Goal: Contribute content: Add original content to the website for others to see

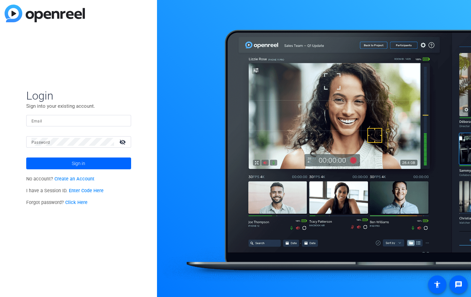
click at [86, 189] on link "Enter Code Here" at bounding box center [86, 191] width 35 height 6
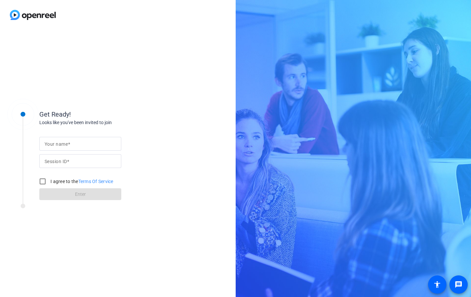
click at [87, 146] on input "Your name" at bounding box center [80, 144] width 71 height 8
type input "Philip Stephens"
paste input "rmU8"
type input "rmU8"
click at [69, 182] on label "I agree to the Terms Of Service" at bounding box center [81, 181] width 64 height 7
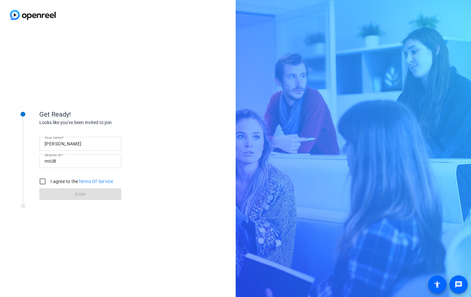
click at [49, 182] on input "I agree to the Terms Of Service" at bounding box center [42, 181] width 13 height 13
checkbox input "true"
click at [70, 193] on span at bounding box center [80, 195] width 82 height 16
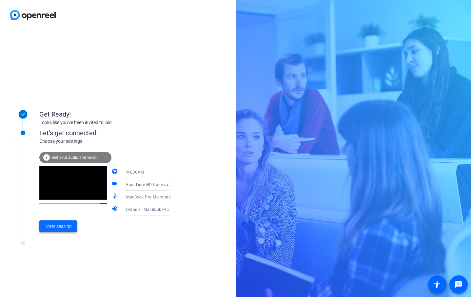
click at [65, 225] on span "Enter session" at bounding box center [58, 226] width 27 height 7
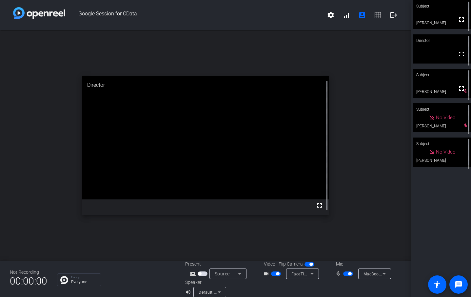
click at [158, 100] on video at bounding box center [205, 138] width 247 height 124
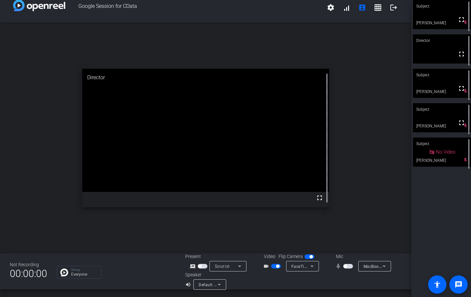
click at [350, 266] on span "button" at bounding box center [348, 266] width 10 height 5
click at [349, 267] on span "button" at bounding box center [349, 266] width 3 height 3
click at [347, 267] on span "button" at bounding box center [348, 266] width 10 height 5
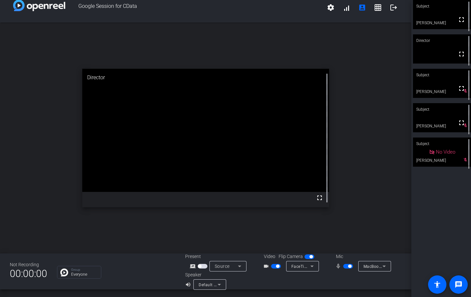
click at [349, 267] on span "button" at bounding box center [349, 266] width 3 height 3
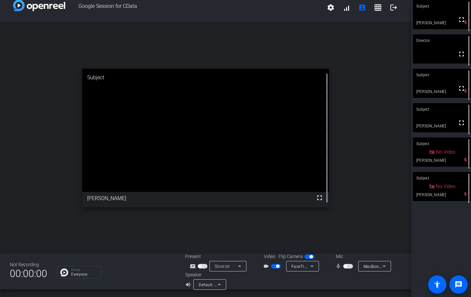
click at [346, 267] on span "button" at bounding box center [345, 266] width 3 height 3
click at [349, 267] on span "button" at bounding box center [349, 266] width 3 height 3
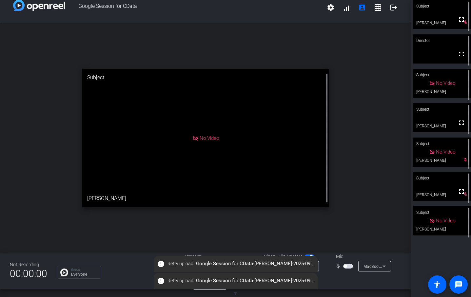
click at [346, 266] on span "button" at bounding box center [345, 266] width 3 height 3
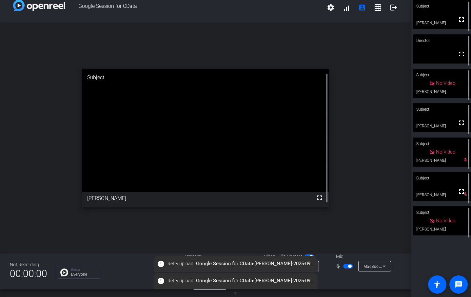
click at [346, 266] on span "button" at bounding box center [348, 266] width 10 height 5
click at [348, 267] on span "button" at bounding box center [348, 266] width 10 height 5
click at [348, 267] on span "button" at bounding box center [349, 266] width 3 height 3
click at [349, 265] on span "button" at bounding box center [348, 266] width 10 height 5
click at [350, 270] on div "mic_none" at bounding box center [346, 267] width 23 height 8
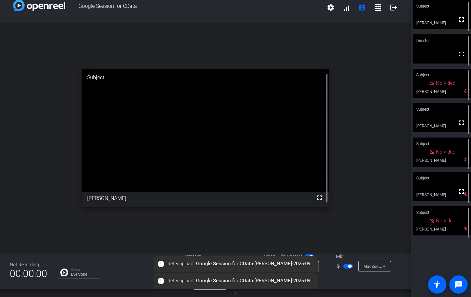
click at [350, 267] on span "button" at bounding box center [349, 266] width 3 height 3
click at [348, 268] on span "button" at bounding box center [348, 266] width 10 height 5
click at [349, 268] on span "button" at bounding box center [348, 266] width 10 height 5
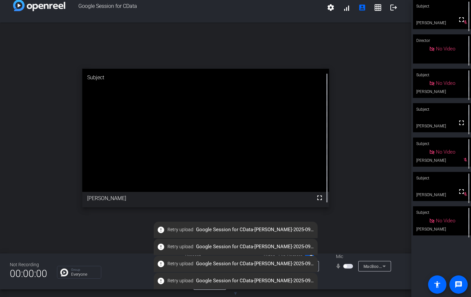
click at [349, 268] on span "button" at bounding box center [348, 266] width 10 height 5
click at [347, 268] on span "button" at bounding box center [348, 266] width 10 height 5
click at [163, 232] on mat-icon "error" at bounding box center [161, 230] width 8 height 8
click at [173, 231] on span "Retry upload" at bounding box center [181, 230] width 26 height 7
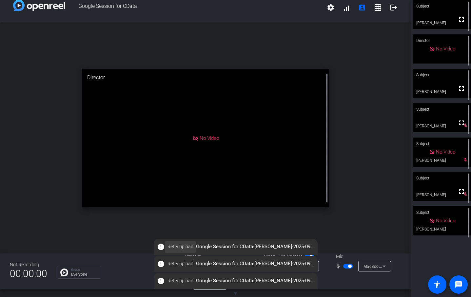
click at [186, 246] on span "Retry upload" at bounding box center [181, 247] width 26 height 7
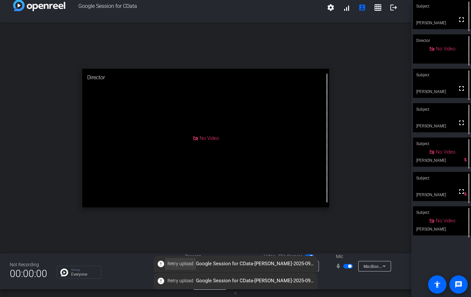
click at [181, 265] on span "Retry upload" at bounding box center [181, 264] width 26 height 7
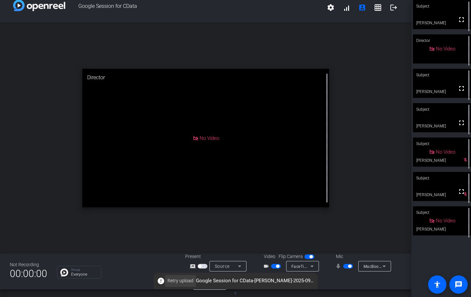
click at [180, 283] on span "Retry upload" at bounding box center [181, 281] width 26 height 7
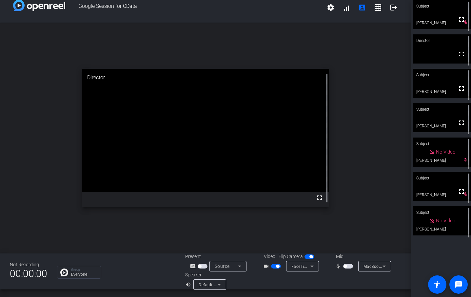
click at [347, 267] on span "button" at bounding box center [348, 266] width 10 height 5
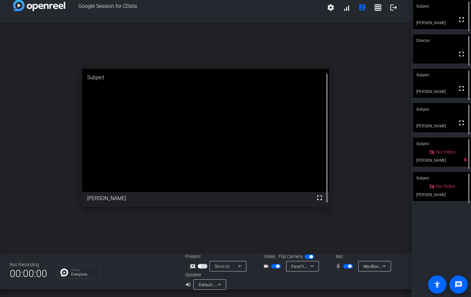
click at [348, 266] on span "button" at bounding box center [349, 266] width 3 height 3
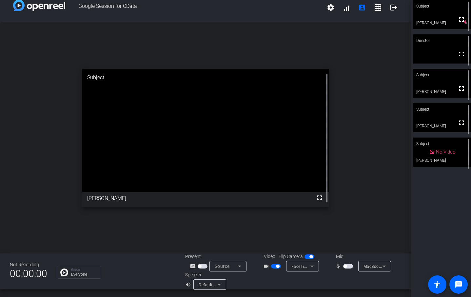
click at [279, 268] on span "button" at bounding box center [276, 266] width 10 height 5
click at [214, 288] on div "Default - MacBook Pro Speakers (Built-in)" at bounding box center [208, 285] width 19 height 8
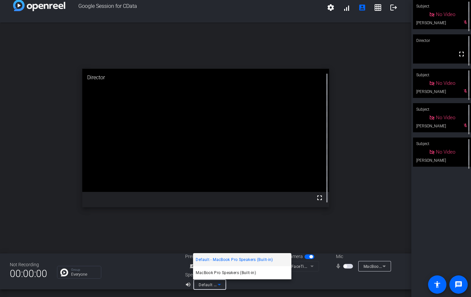
click at [214, 288] on div at bounding box center [235, 148] width 471 height 297
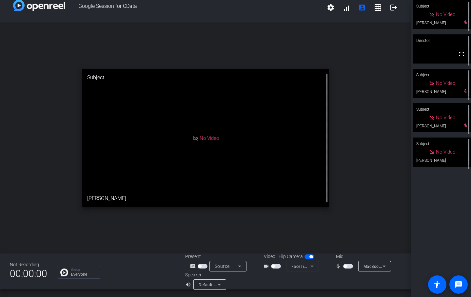
click at [188, 286] on mat-icon "volume_up" at bounding box center [189, 285] width 8 height 8
click at [331, 11] on mat-icon "settings" at bounding box center [331, 8] width 8 height 8
click at [296, 29] on div at bounding box center [235, 148] width 471 height 297
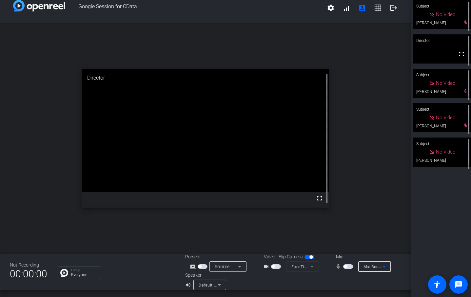
click at [385, 269] on icon at bounding box center [384, 267] width 8 height 8
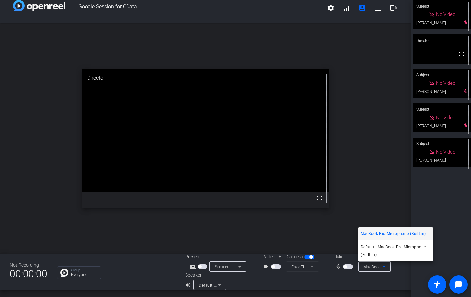
click at [385, 269] on div at bounding box center [235, 148] width 471 height 297
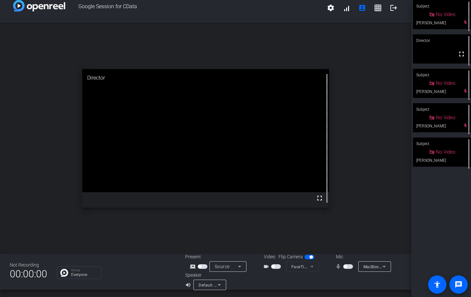
click at [313, 267] on mat-form-field "FaceTime HD Camera (3A71:F4B5)" at bounding box center [302, 267] width 33 height 10
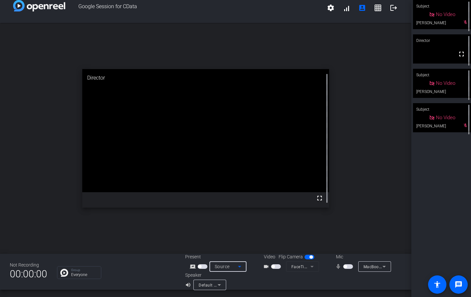
click at [231, 270] on div "Source" at bounding box center [226, 267] width 23 height 8
click at [231, 270] on div at bounding box center [235, 148] width 471 height 297
click at [224, 283] on div "Default - MacBook Pro Speakers (Built-in)" at bounding box center [209, 285] width 33 height 10
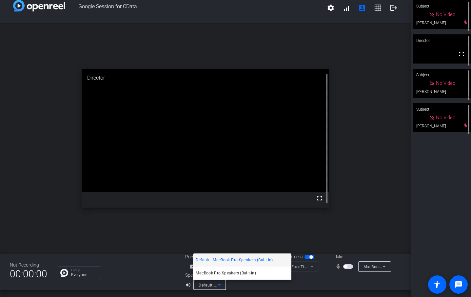
click at [224, 283] on div at bounding box center [235, 148] width 471 height 297
